Goal: Task Accomplishment & Management: Manage account settings

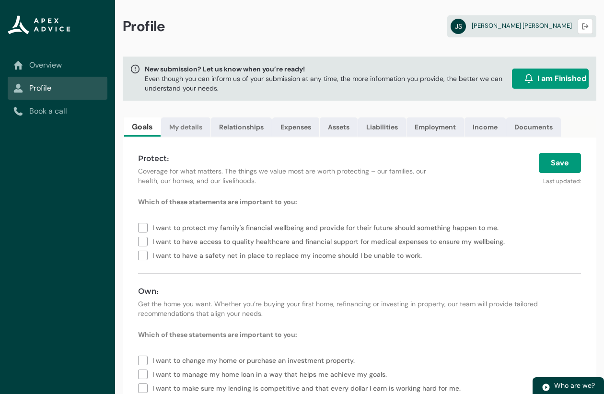
click at [191, 126] on link "My details" at bounding box center [185, 127] width 49 height 19
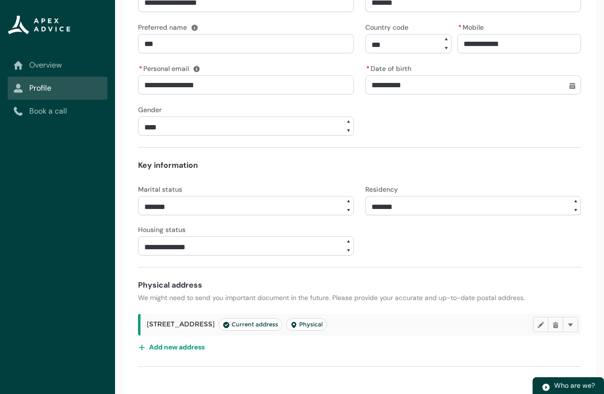
scroll to position [259, 0]
click at [544, 327] on lightning-primitive-icon "button" at bounding box center [541, 324] width 7 height 7
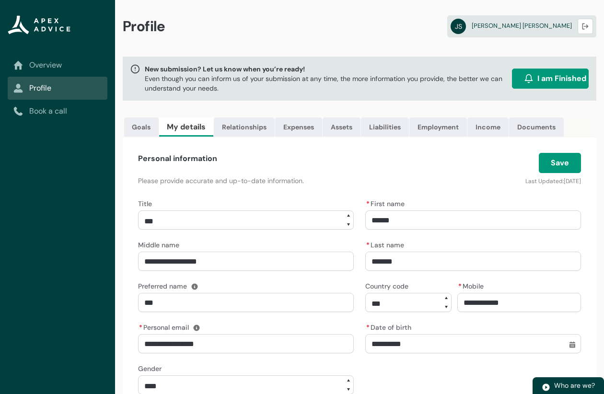
scroll to position [0, 0]
click at [563, 162] on button "Save" at bounding box center [560, 163] width 42 height 20
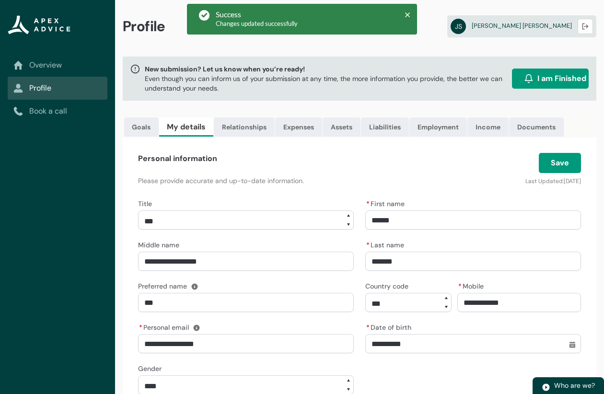
click at [73, 68] on link "Overview" at bounding box center [57, 65] width 88 height 12
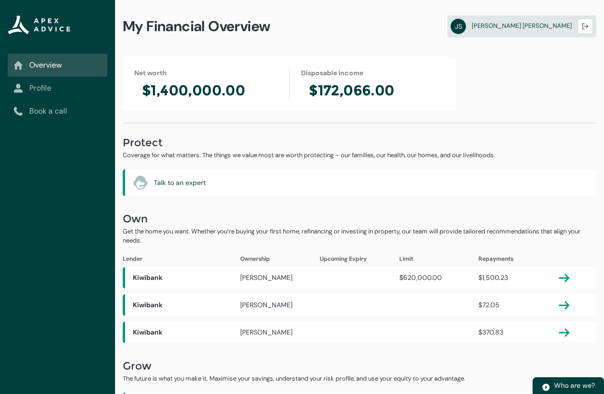
click at [179, 85] on h2 "$1,400,000.00" at bounding box center [205, 91] width 143 height 18
click at [68, 74] on lightning-vertical-navigation-item-icon "Overview" at bounding box center [58, 65] width 100 height 23
click at [213, 91] on h2 "$1,400,000.00" at bounding box center [205, 91] width 143 height 18
click at [51, 85] on link "Profile" at bounding box center [57, 89] width 88 height 12
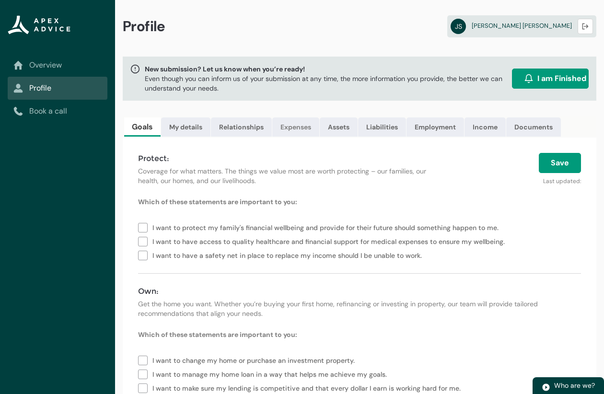
click at [293, 130] on link "Expenses" at bounding box center [295, 127] width 47 height 19
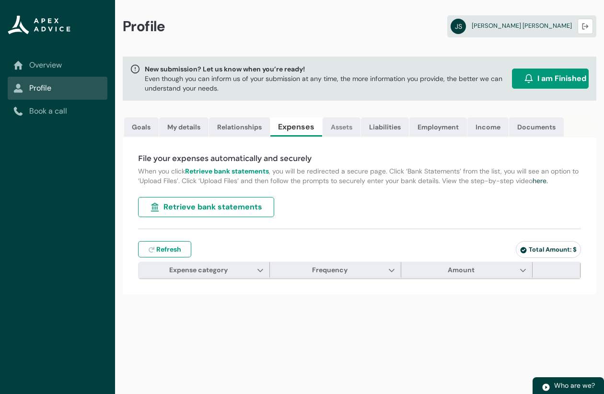
click at [342, 131] on link "Assets" at bounding box center [342, 127] width 38 height 19
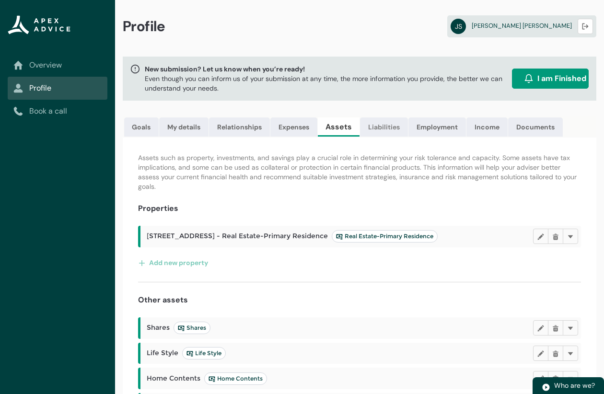
click at [372, 130] on link "Liabilities" at bounding box center [384, 127] width 48 height 19
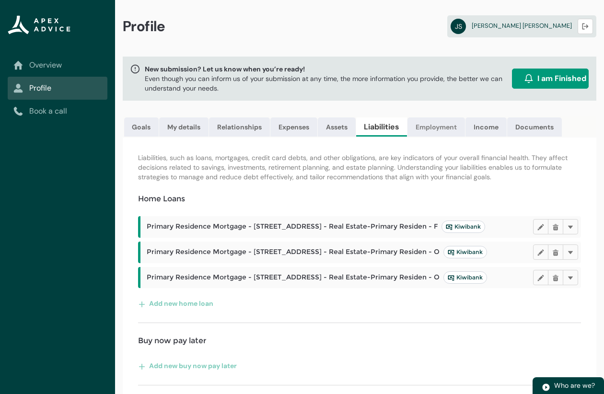
click at [416, 127] on link "Employment" at bounding box center [437, 127] width 58 height 19
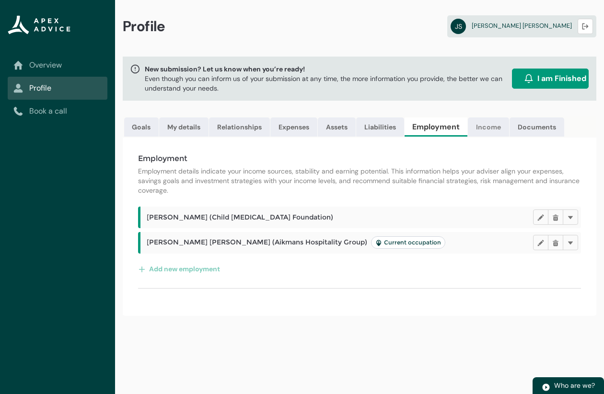
click at [485, 130] on link "Income" at bounding box center [488, 127] width 41 height 19
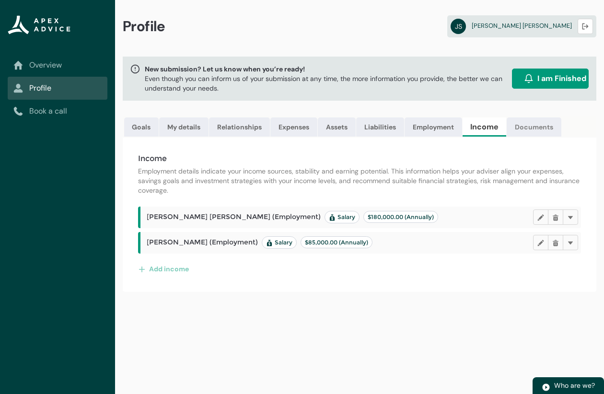
click at [547, 128] on link "Documents" at bounding box center [534, 127] width 55 height 19
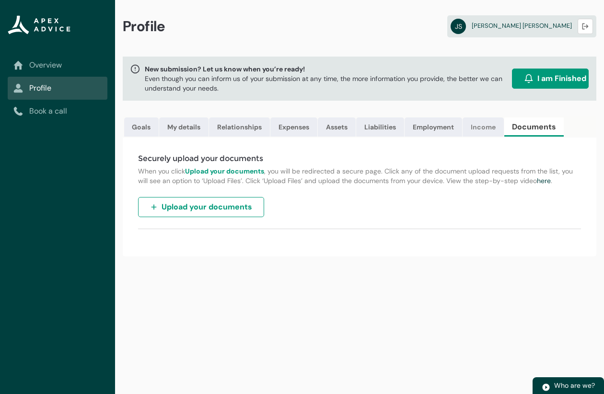
click at [489, 124] on link "Income" at bounding box center [483, 127] width 41 height 19
